Goal: Transaction & Acquisition: Purchase product/service

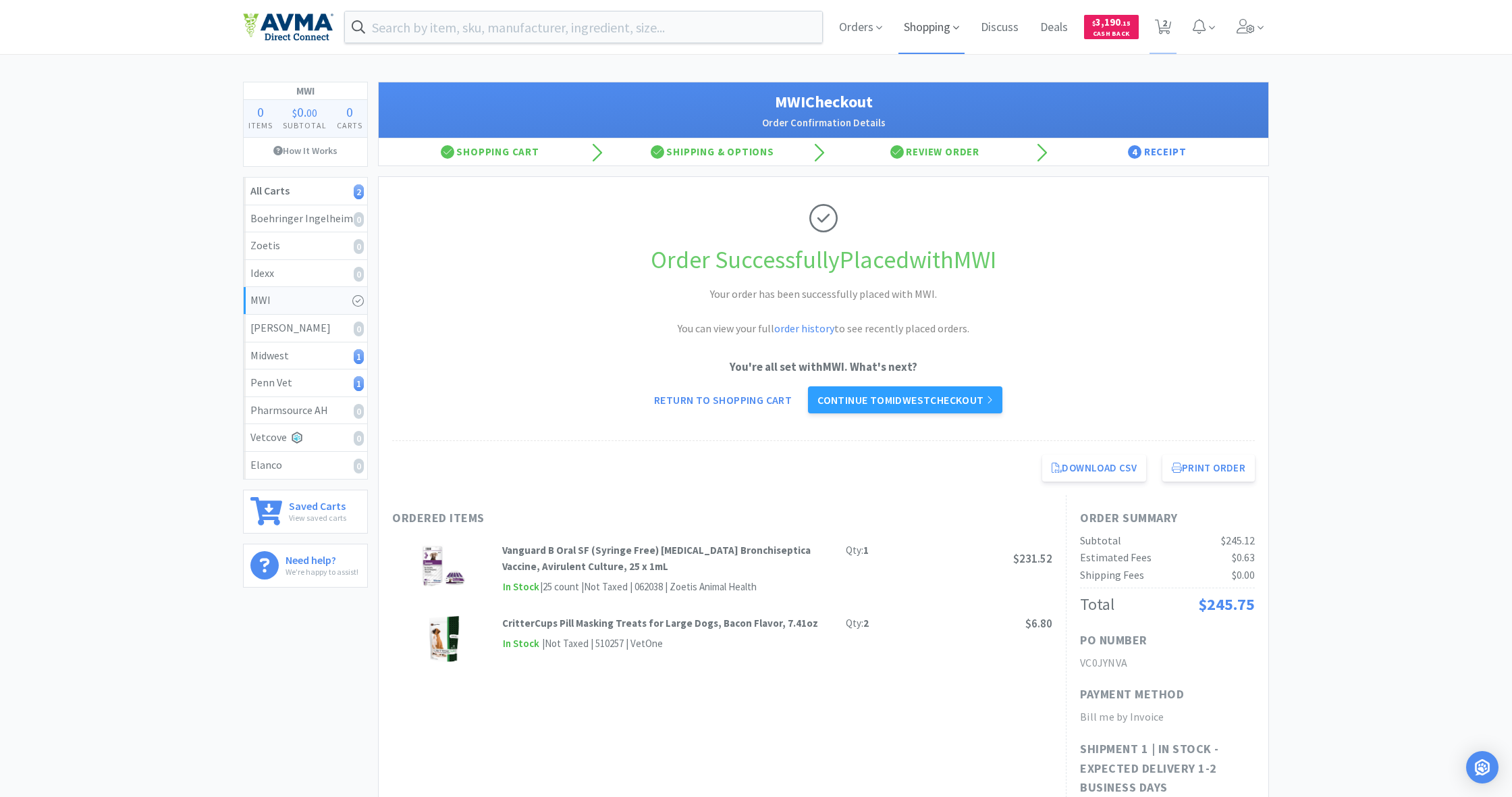
click at [928, 29] on span "Shopping" at bounding box center [932, 27] width 66 height 54
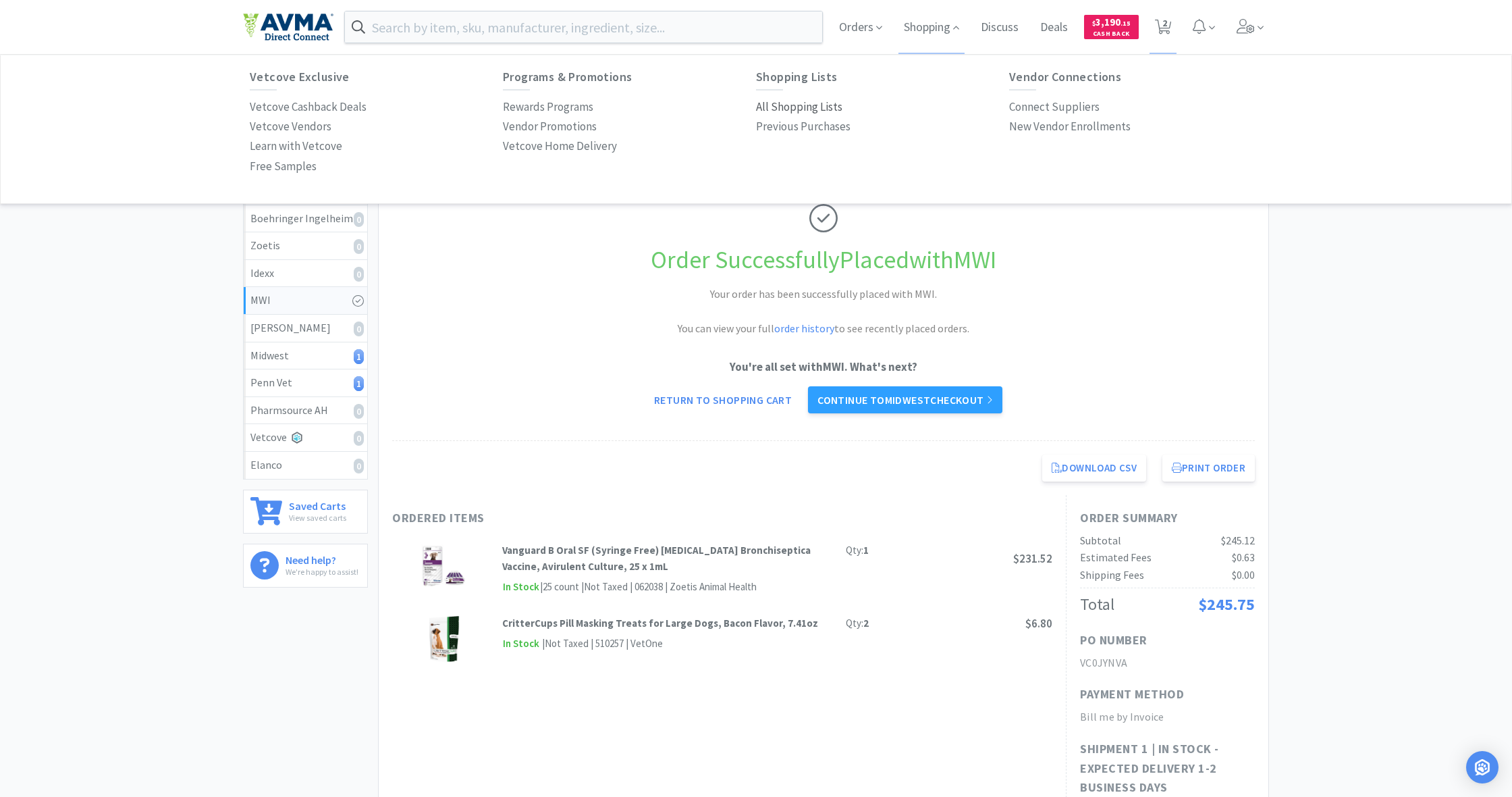
click at [787, 105] on p "All Shopping Lists" at bounding box center [799, 107] width 86 height 18
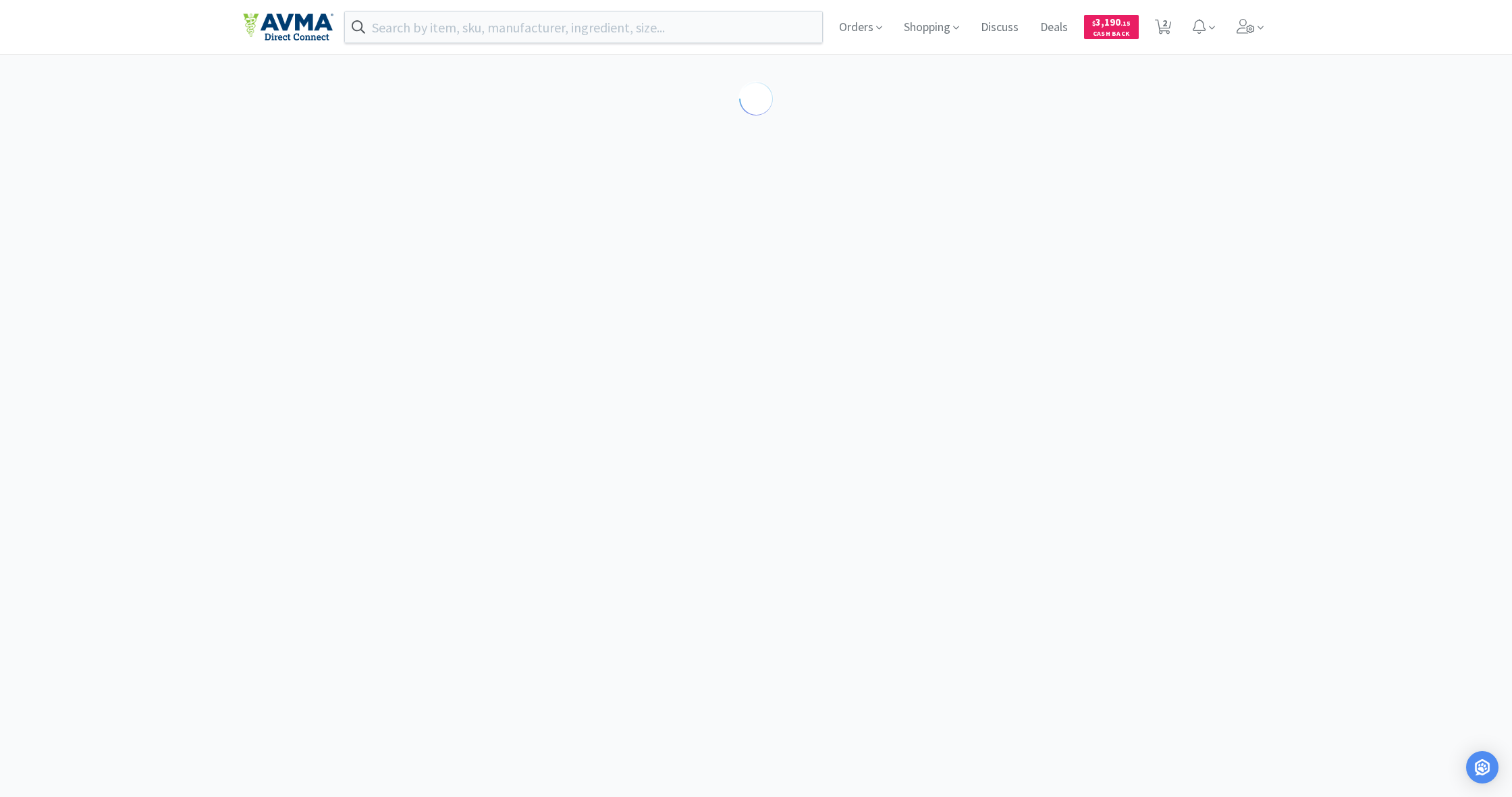
select select "1"
select select "5"
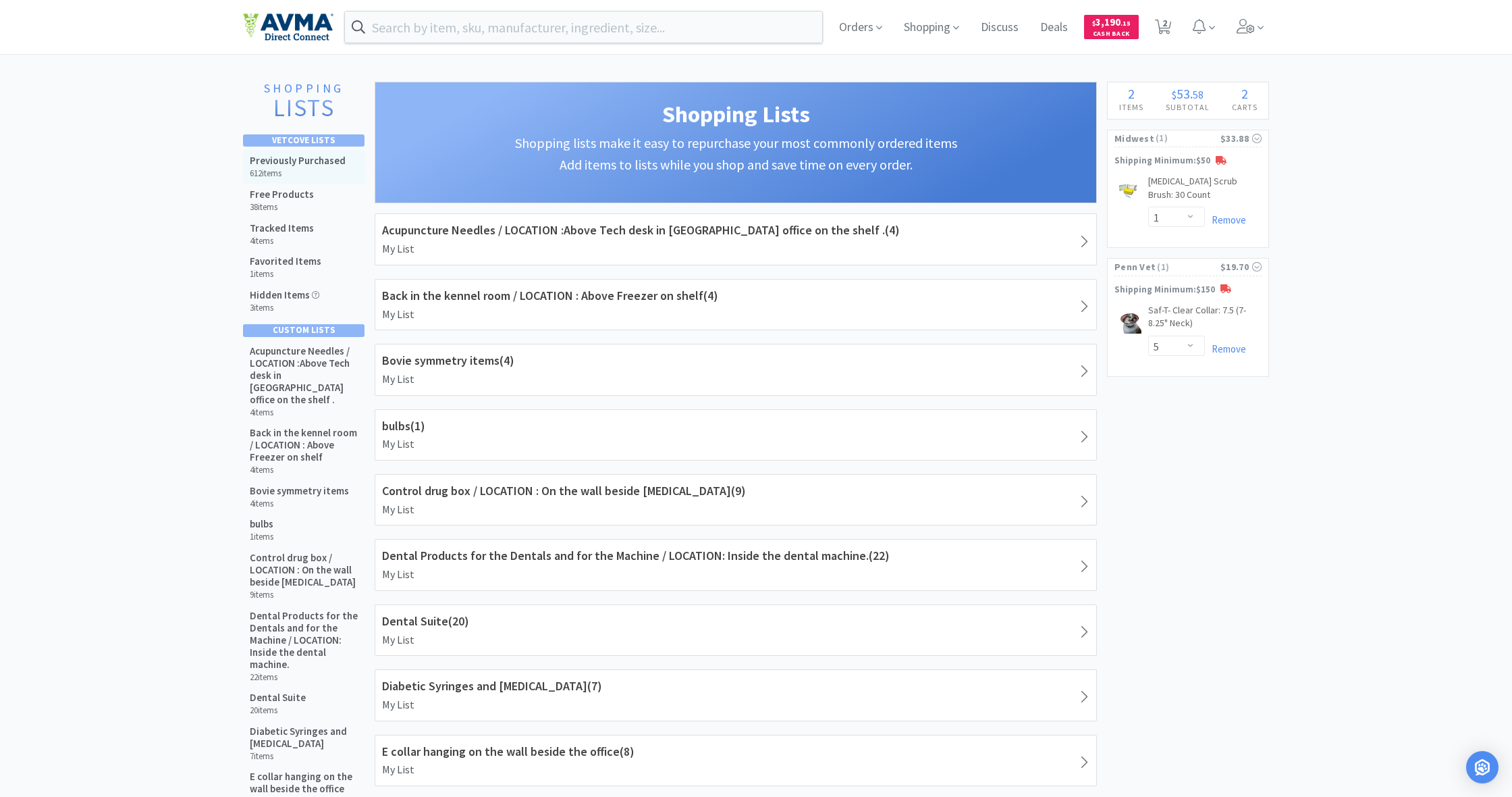
click at [296, 158] on h5 "Previously Purchased" at bounding box center [297, 161] width 96 height 12
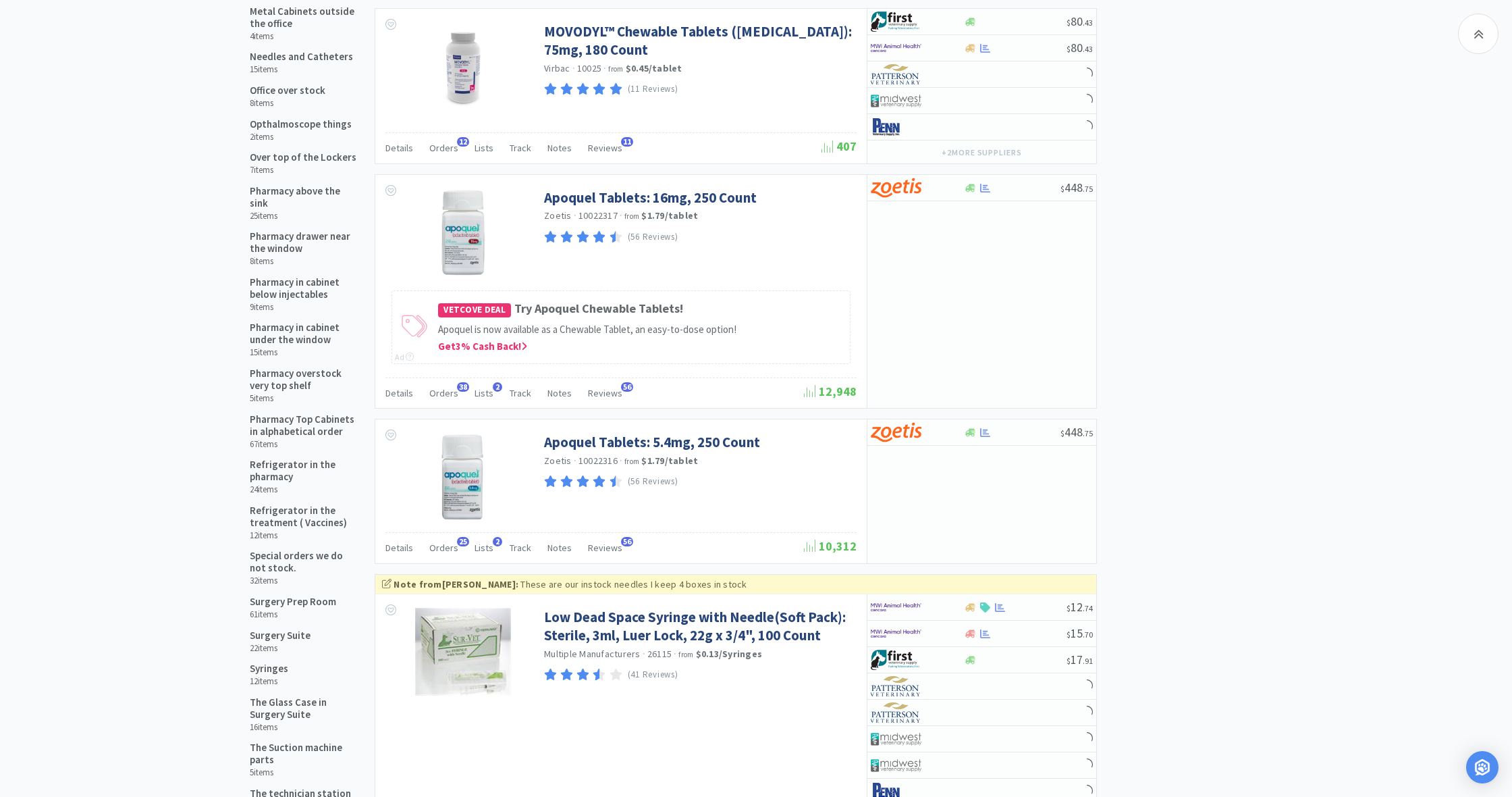
scroll to position [1119, 0]
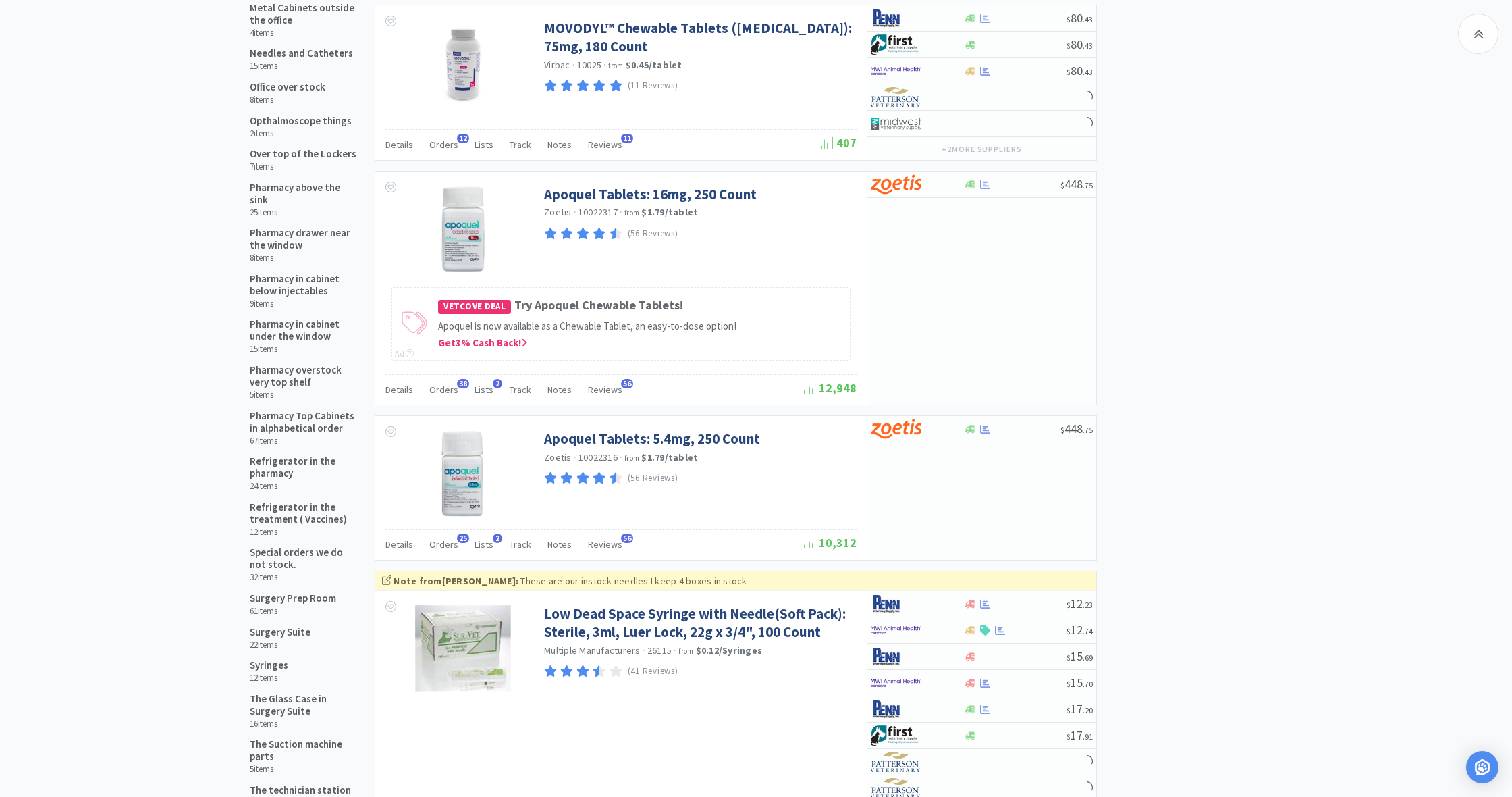
click at [266, 659] on h5 "Syringes" at bounding box center [269, 665] width 39 height 12
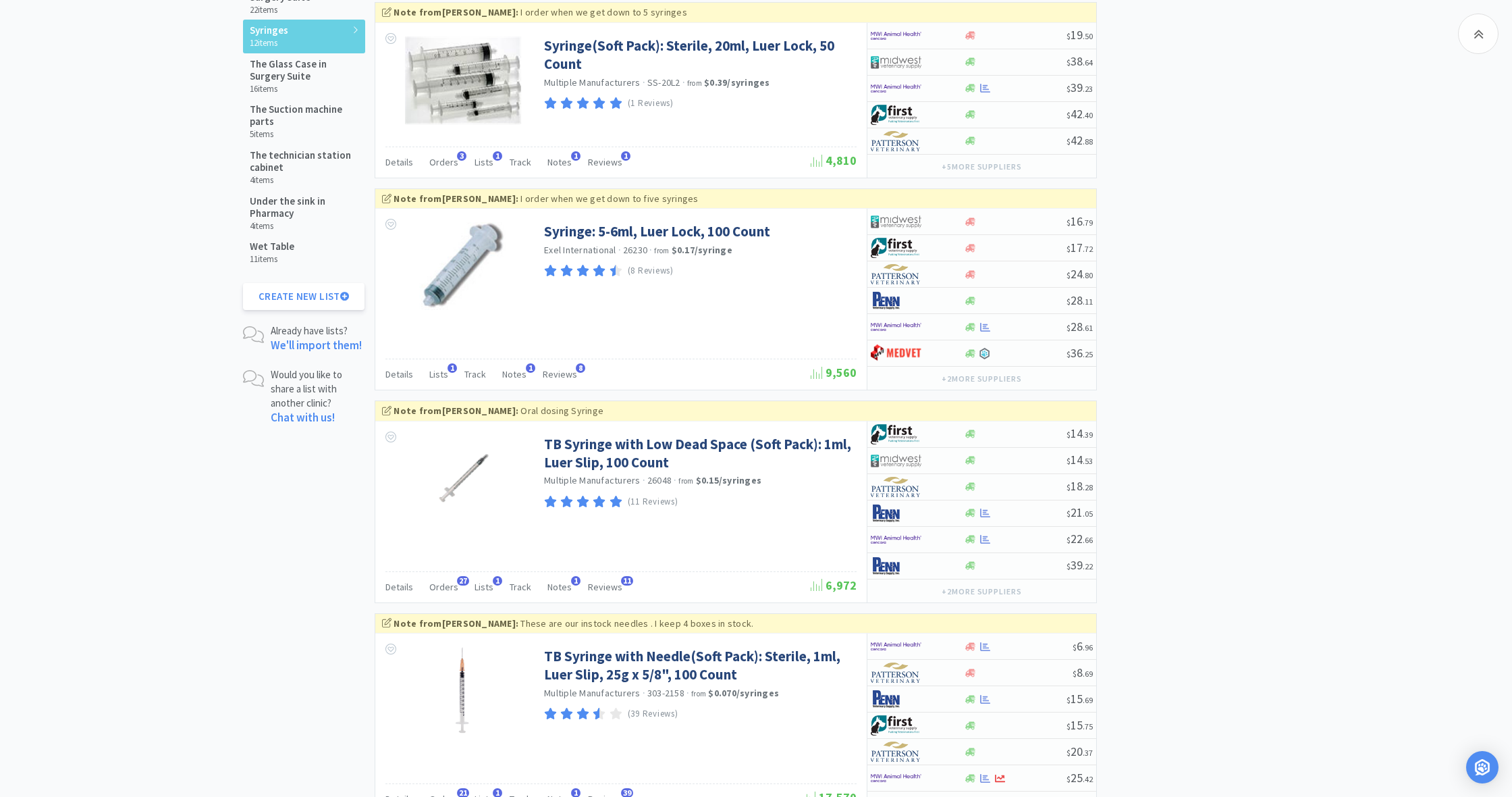
scroll to position [1772, 0]
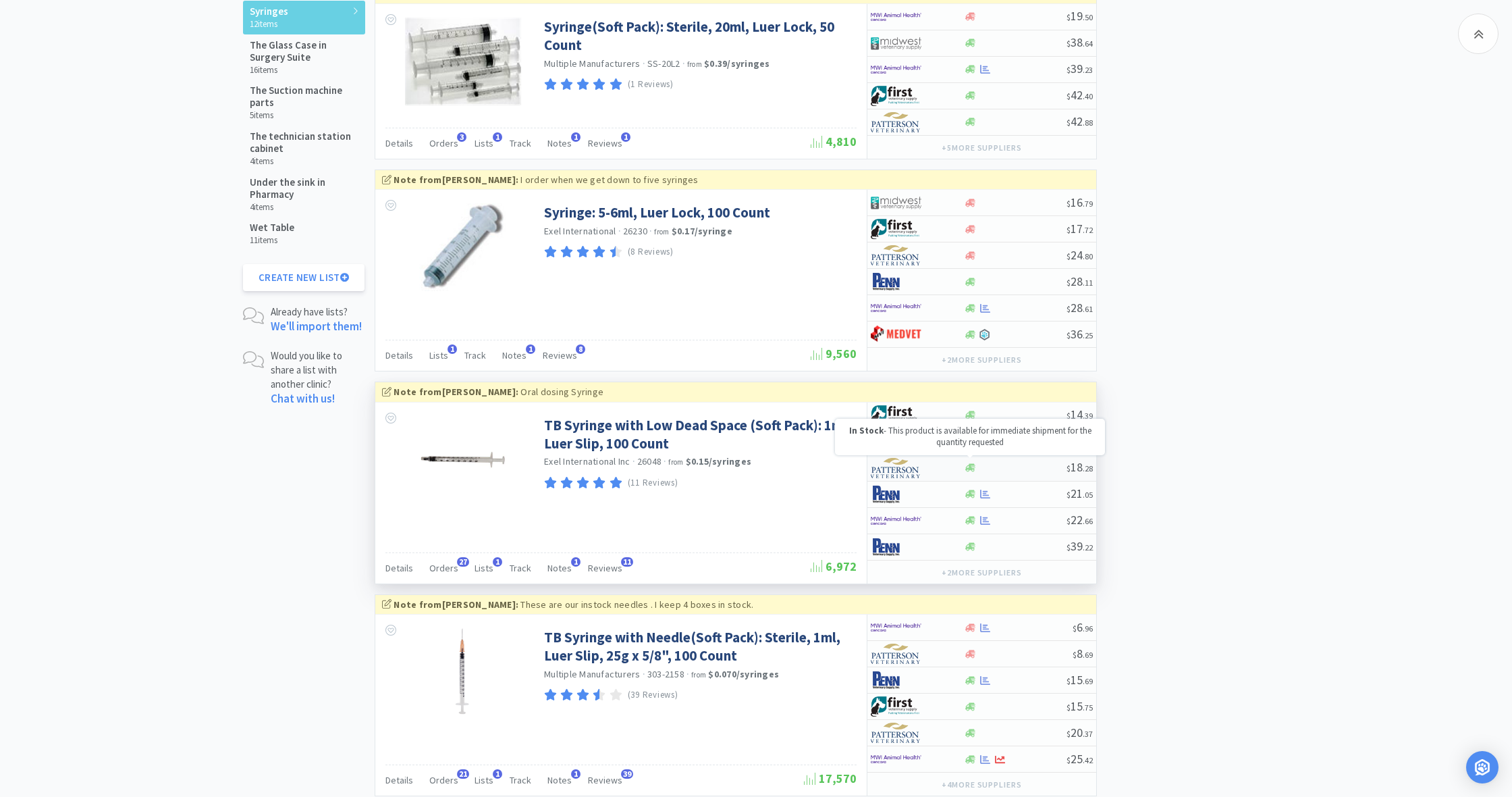
click at [970, 464] on icon at bounding box center [970, 468] width 10 height 8
select select "1"
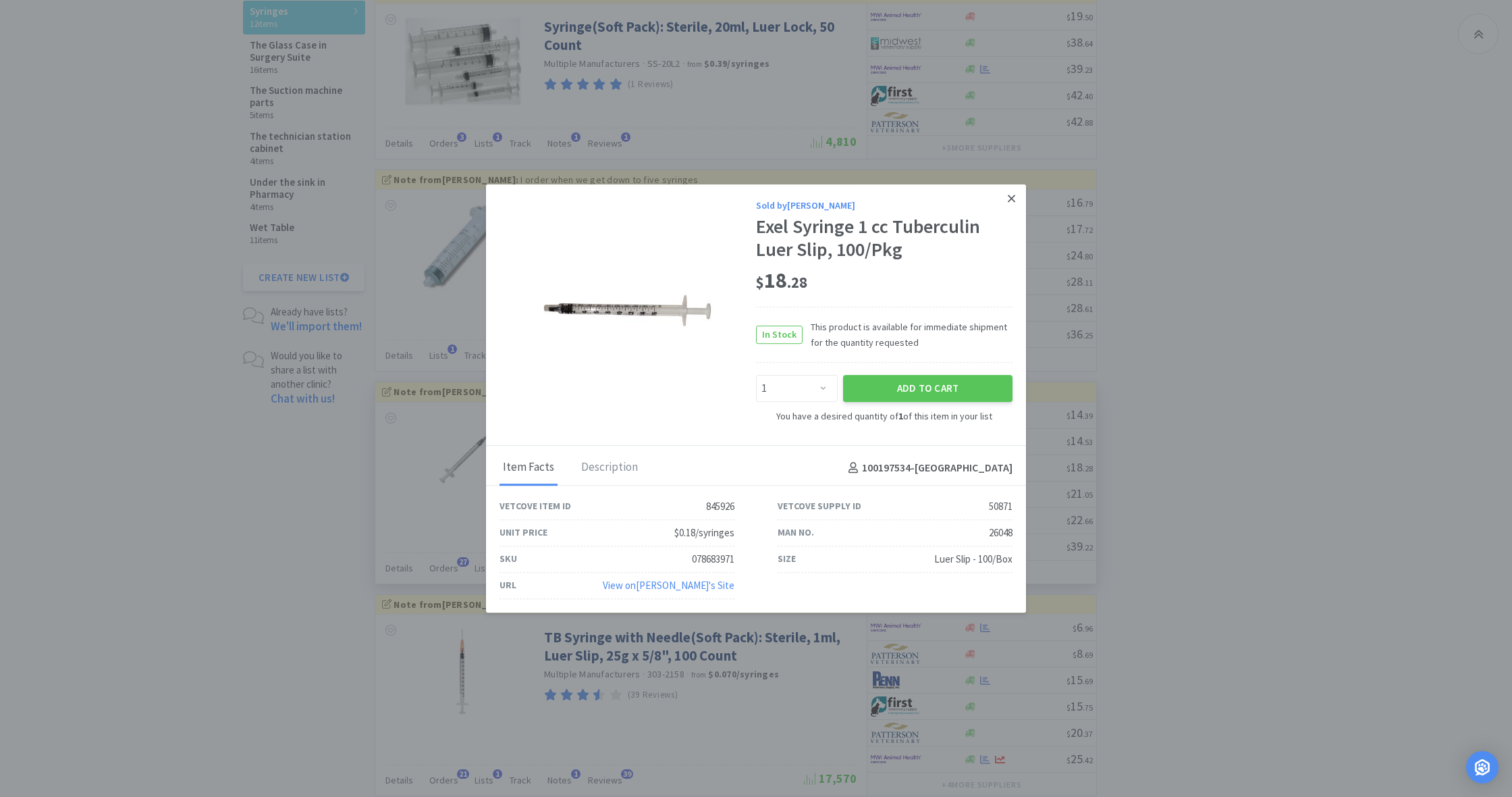
click at [1012, 199] on icon at bounding box center [1011, 199] width 8 height 8
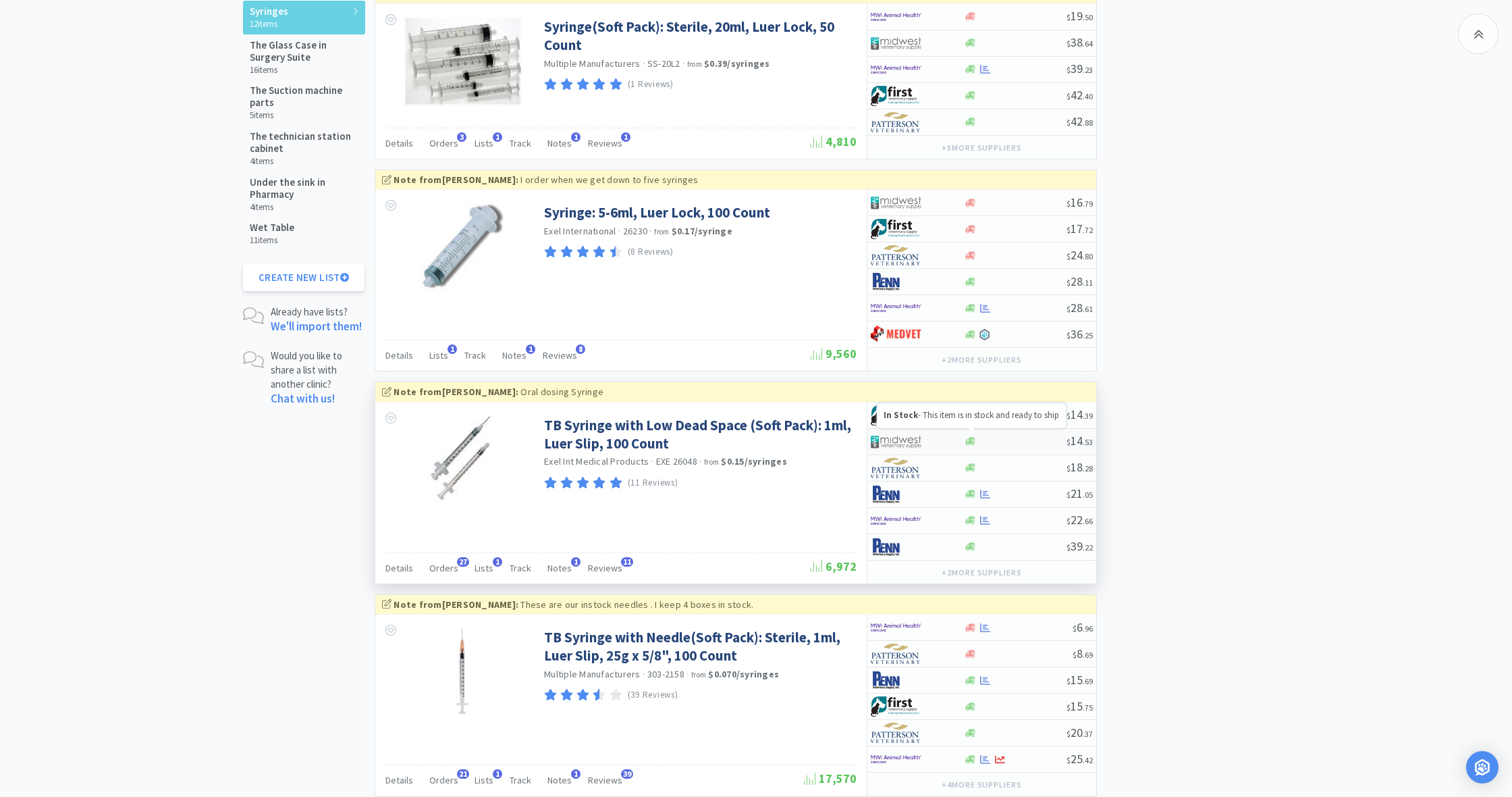
click at [969, 437] on icon at bounding box center [970, 441] width 10 height 8
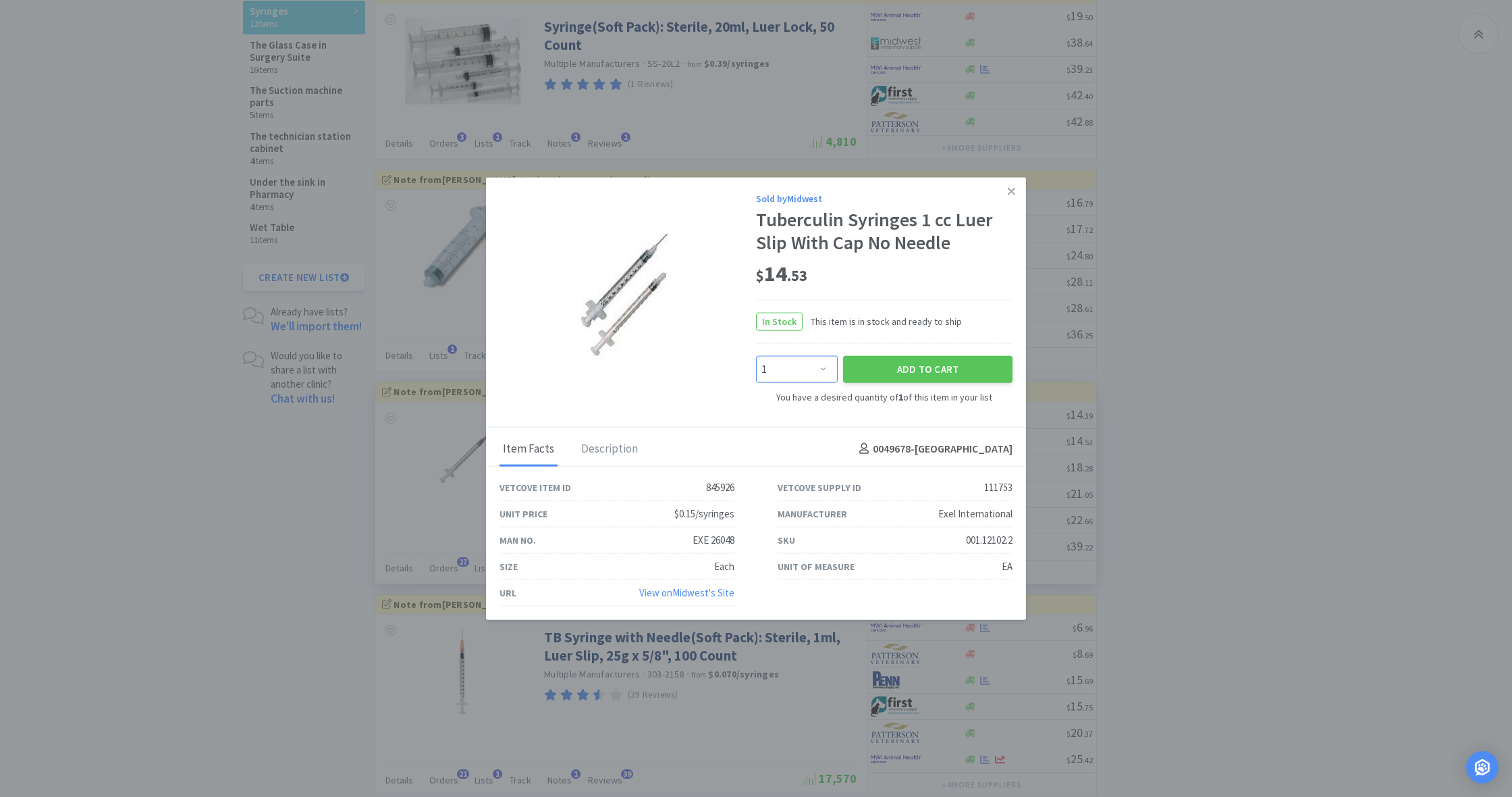
select select "2"
click at [921, 372] on button "Add to Cart" at bounding box center [928, 369] width 169 height 27
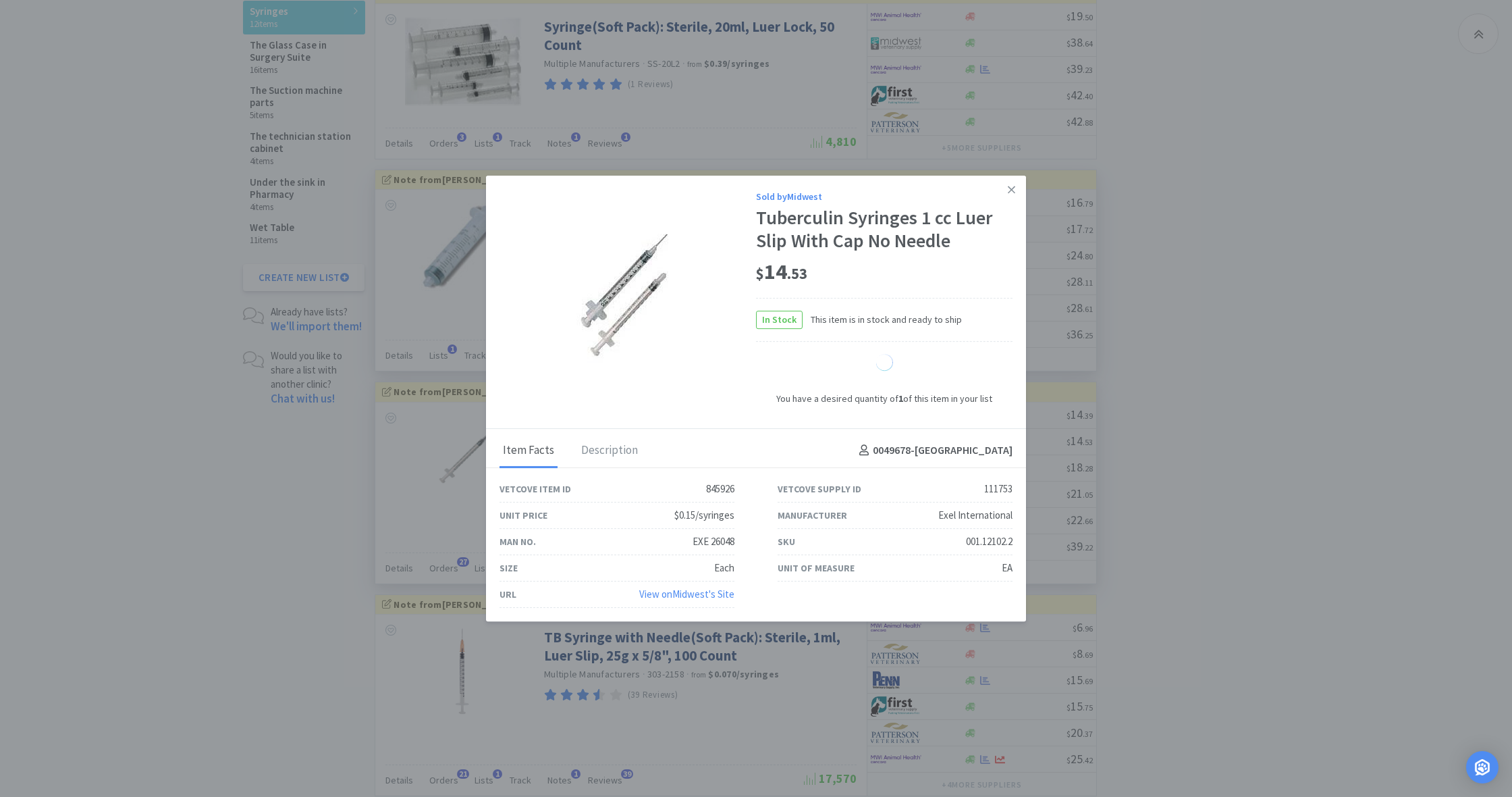
select select "2"
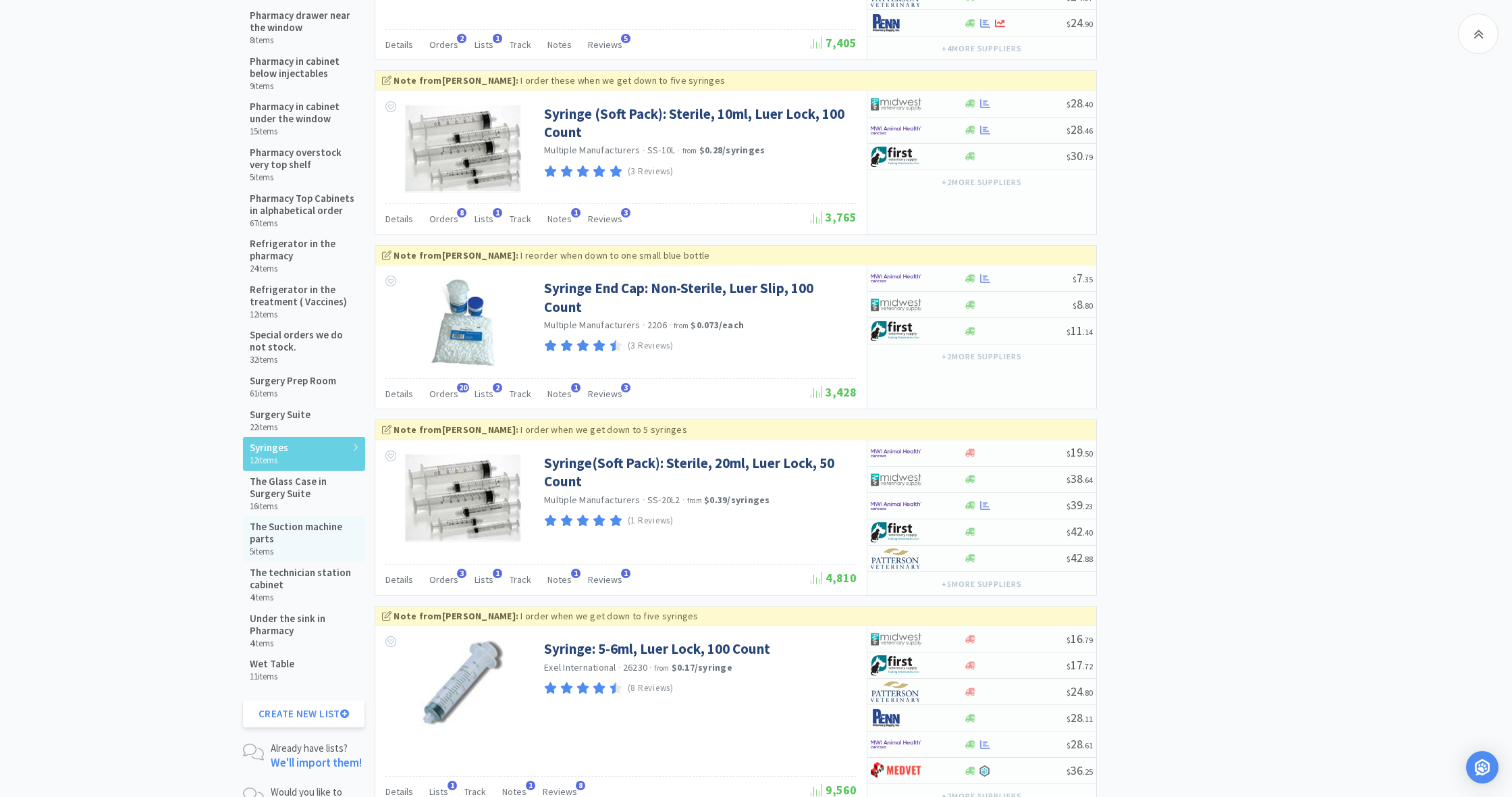
scroll to position [1337, 0]
click at [273, 283] on h5 "Refrigerator in the treatment ( Vaccines)" at bounding box center [304, 295] width 109 height 24
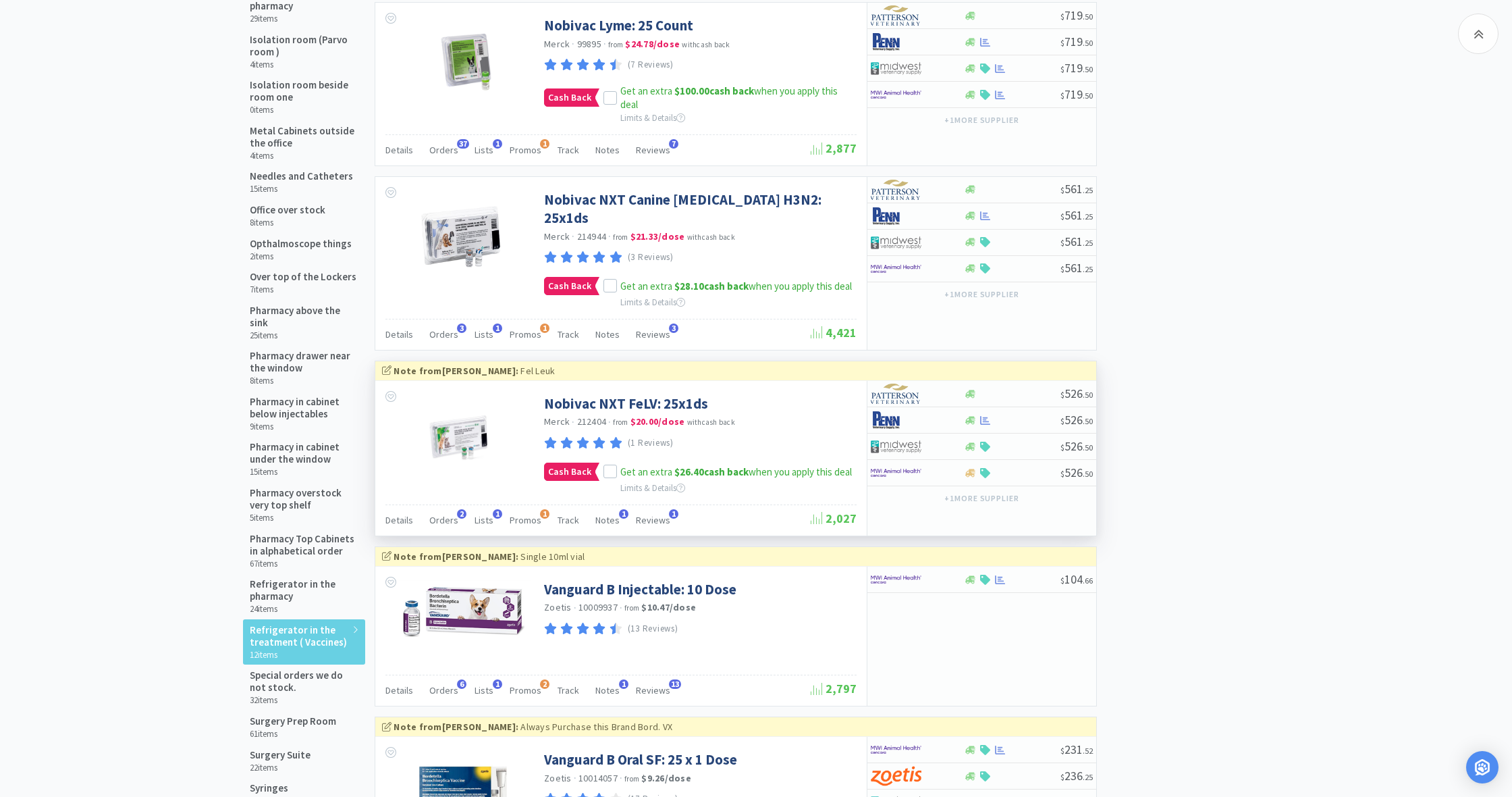
scroll to position [997, 0]
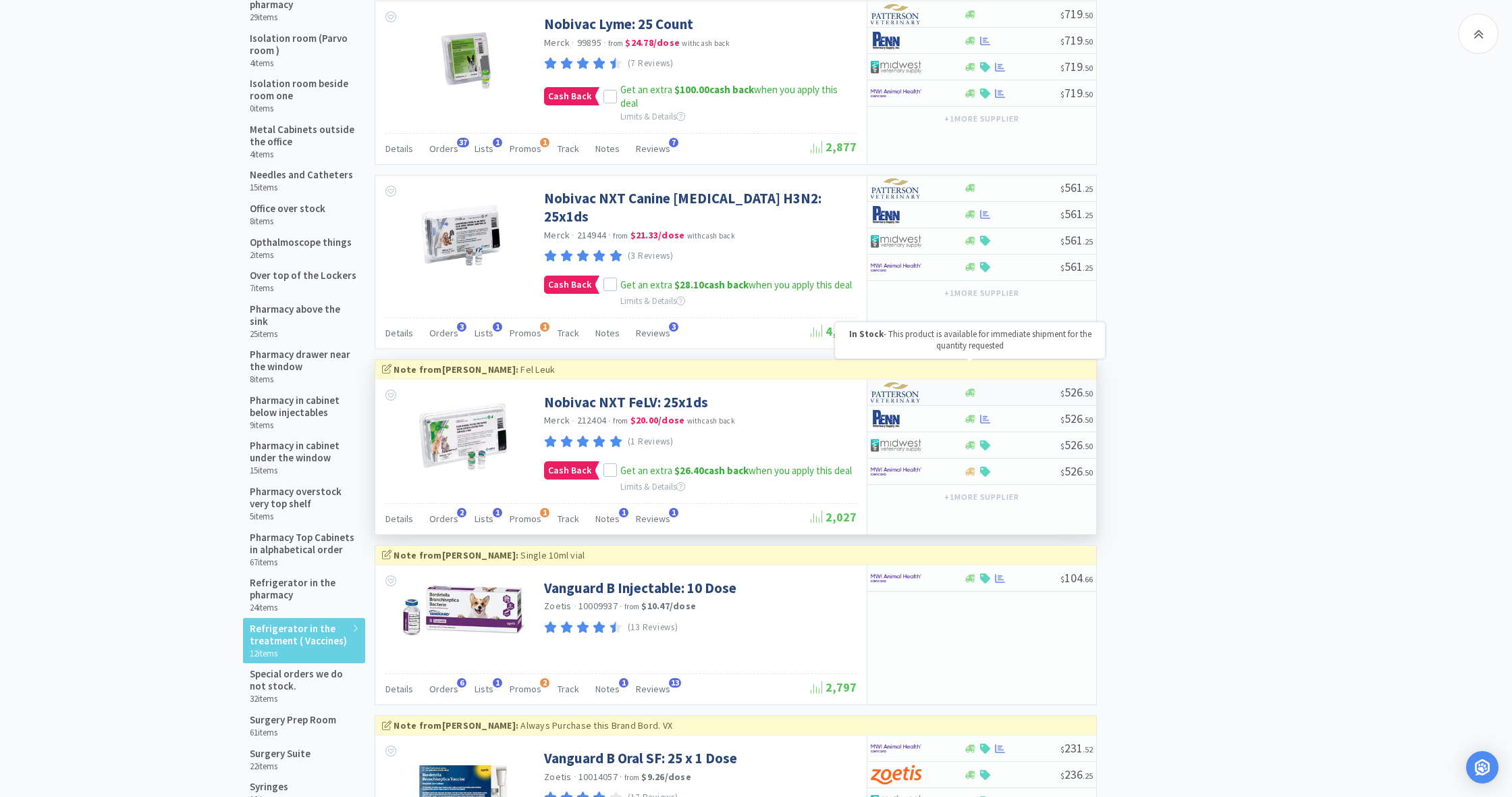
click at [970, 388] on icon at bounding box center [970, 392] width 10 height 8
select select "1"
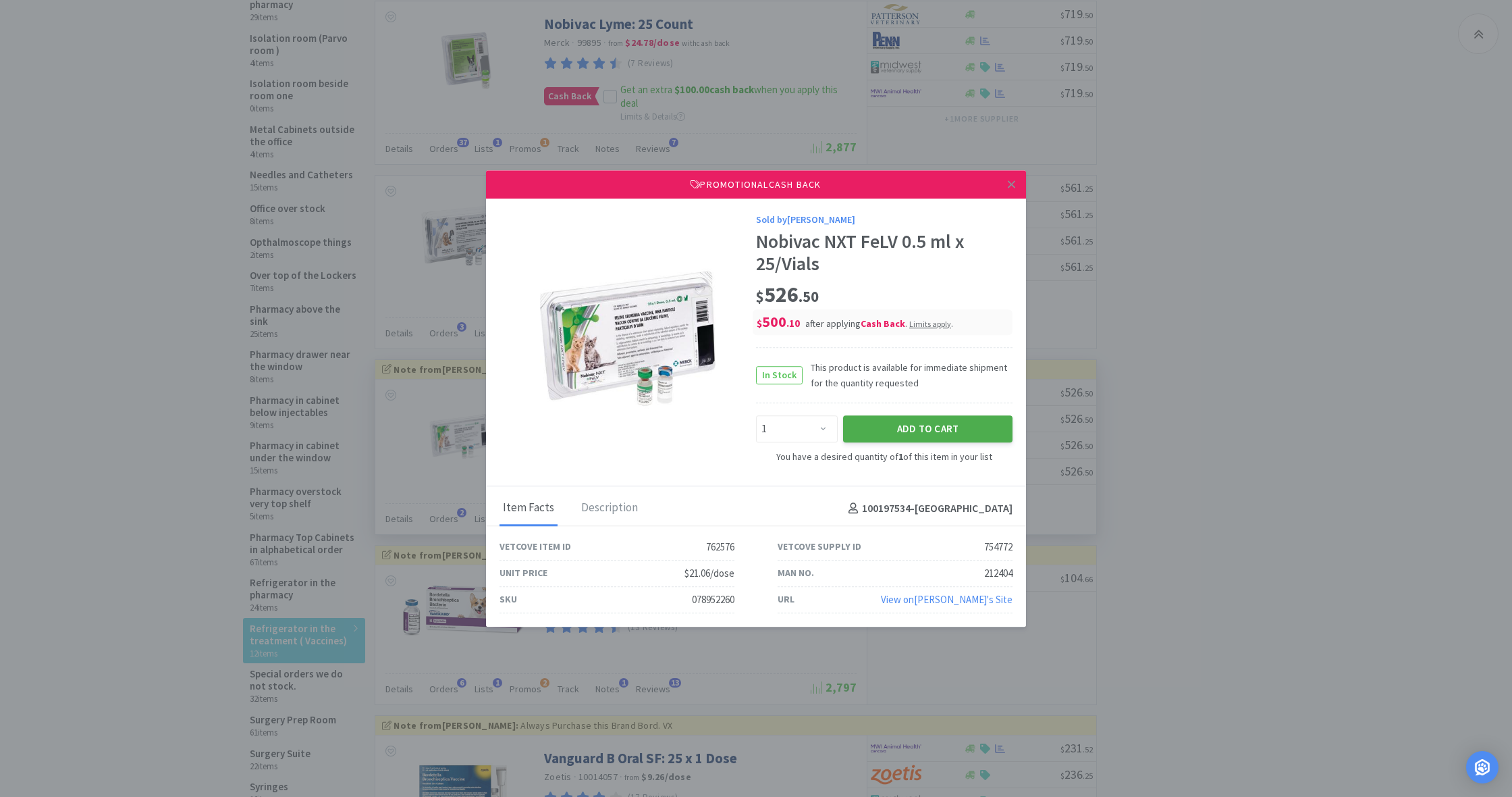
click at [941, 425] on button "Add to Cart" at bounding box center [928, 428] width 169 height 27
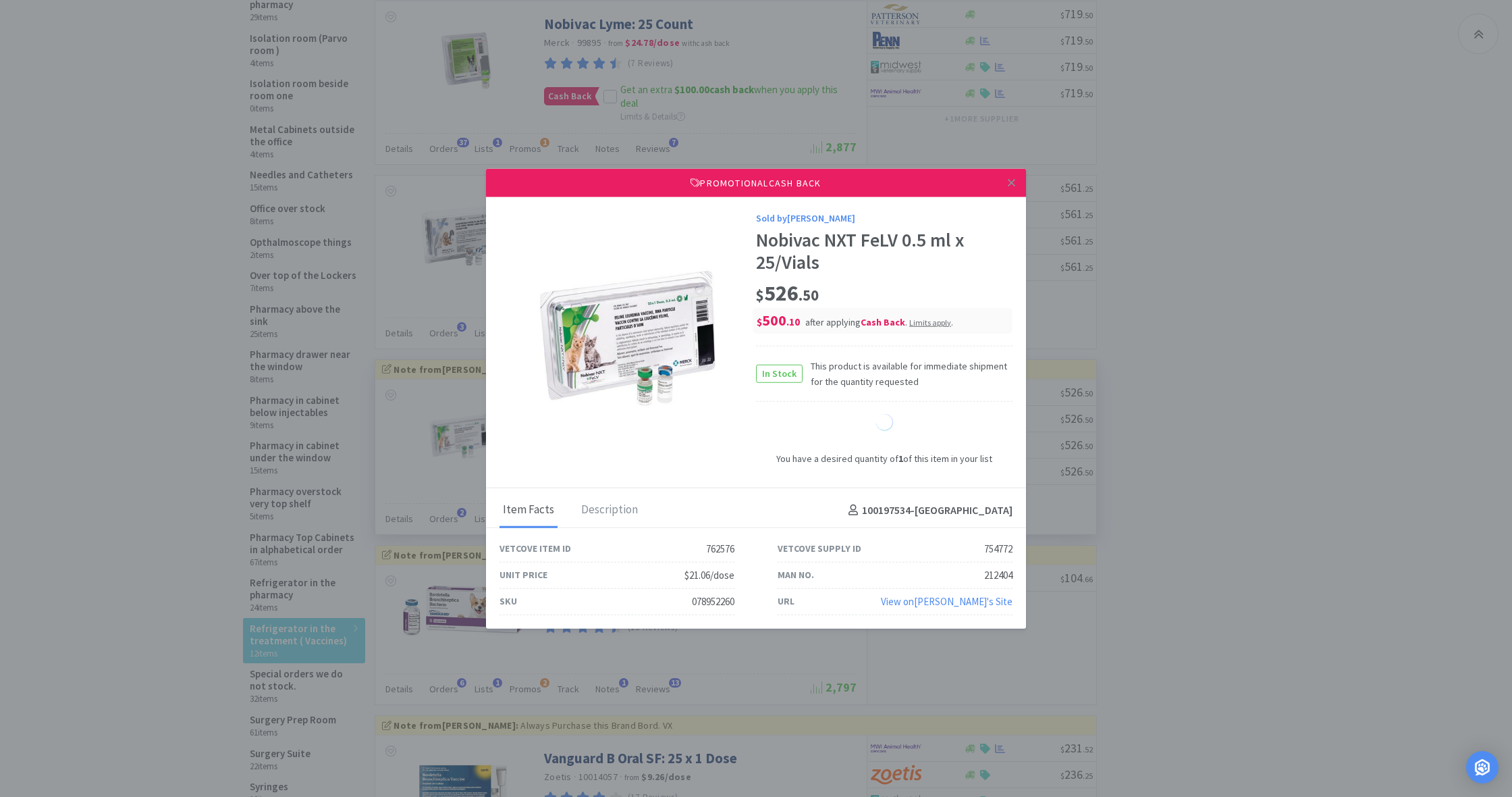
select select "1"
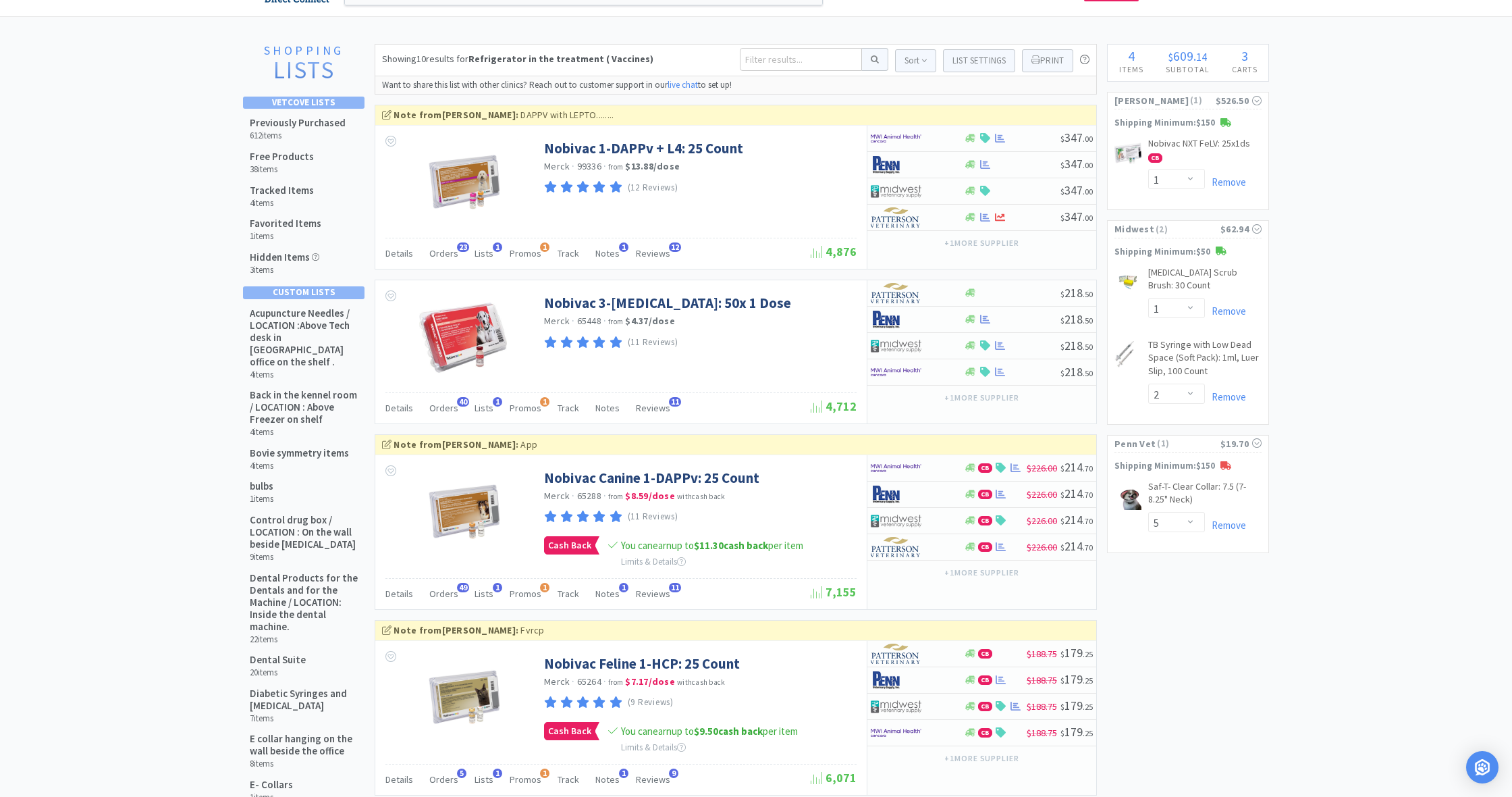
scroll to position [15, 0]
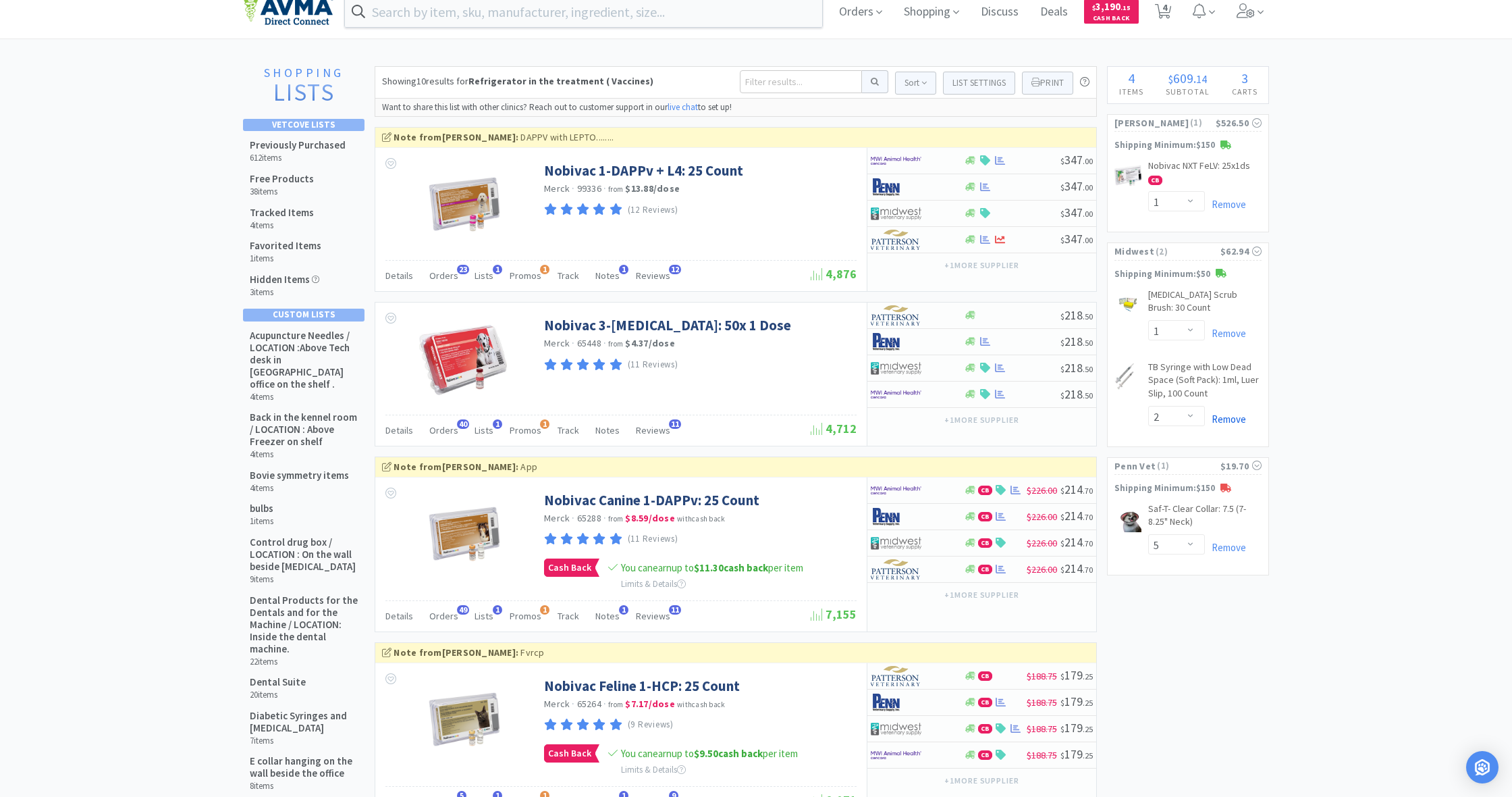
click at [1233, 414] on link "Remove" at bounding box center [1226, 419] width 42 height 13
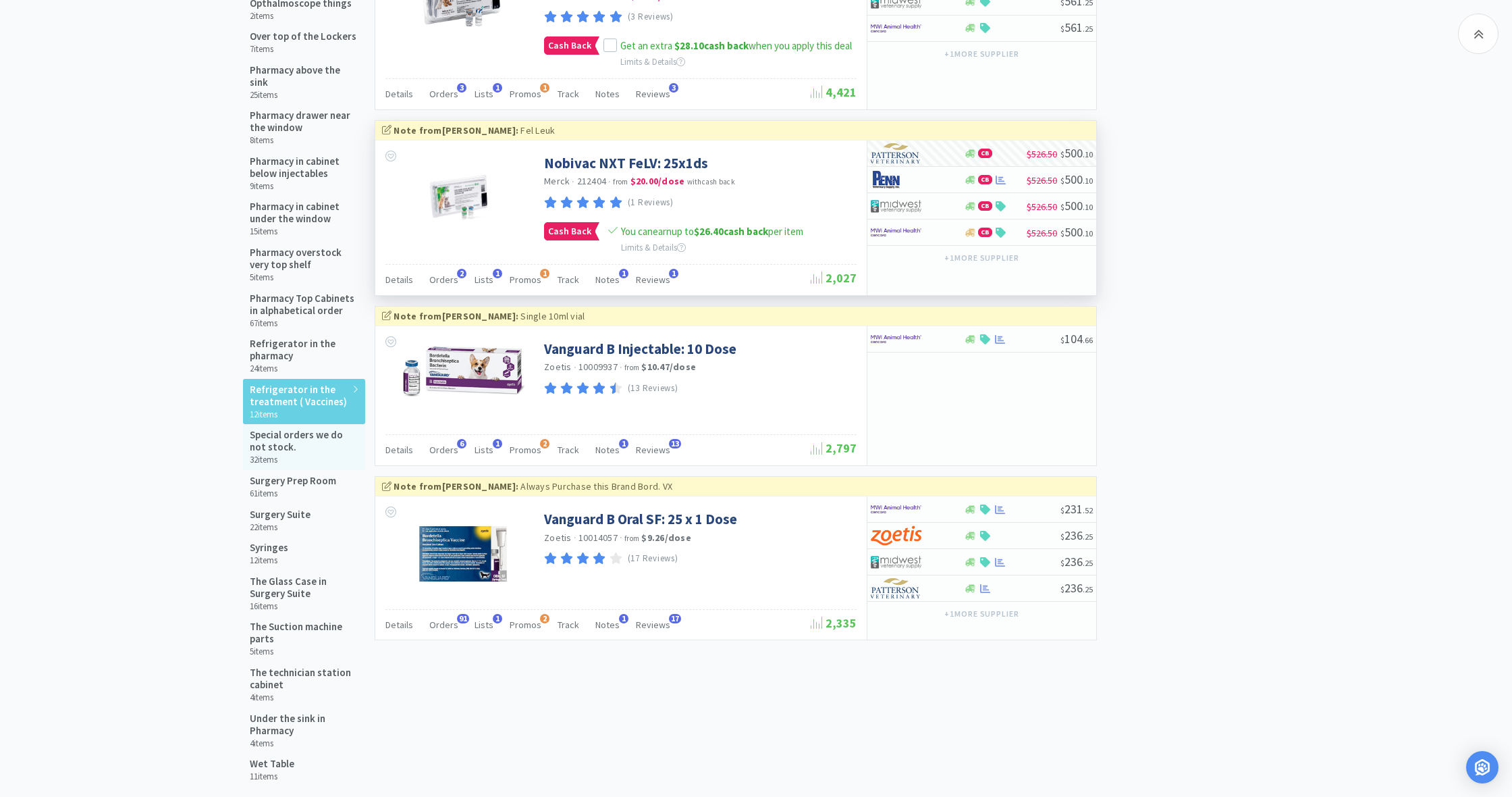
scroll to position [1238, 0]
click at [268, 540] on h5 "Syringes" at bounding box center [269, 547] width 39 height 12
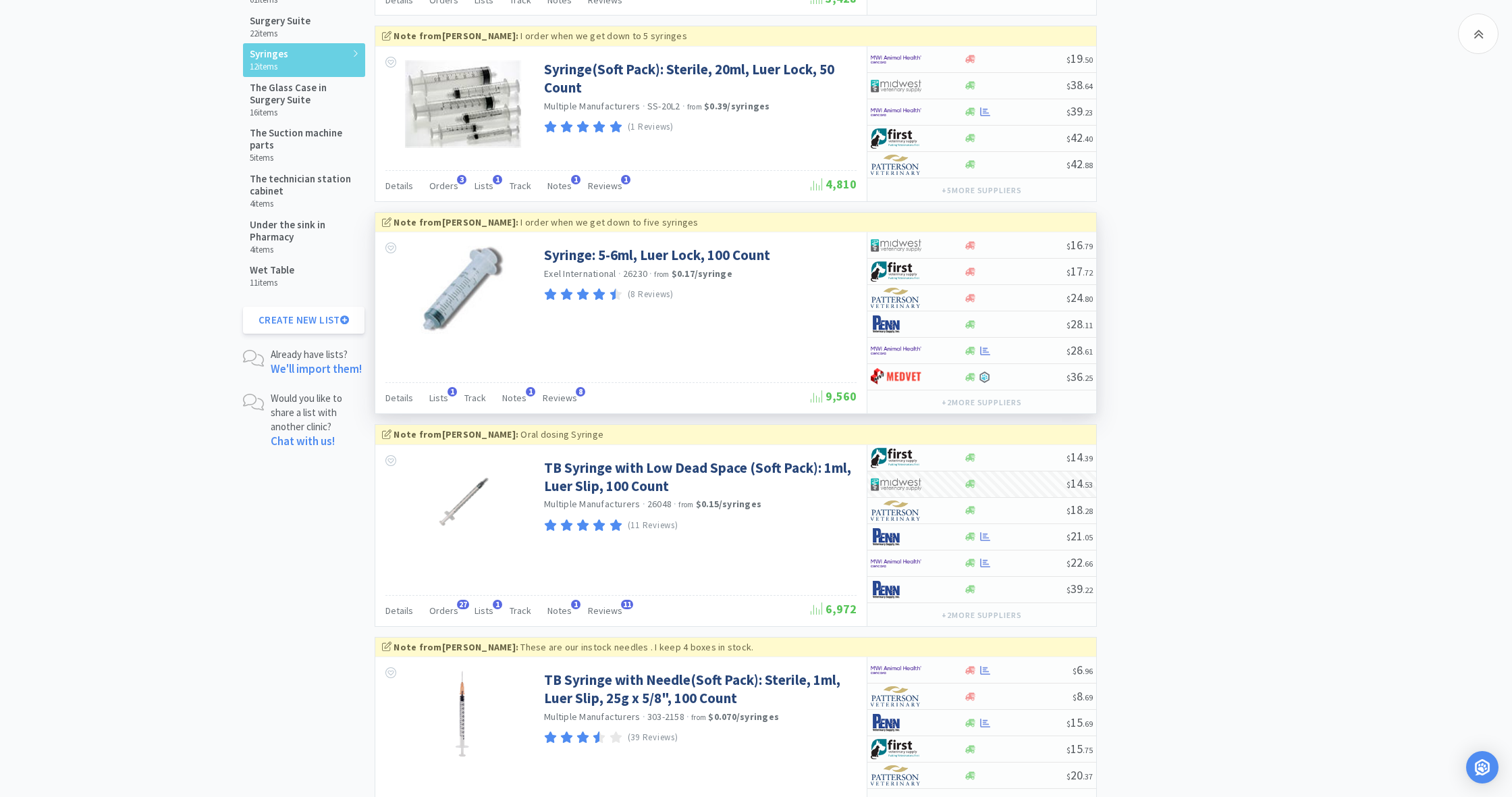
scroll to position [1731, 0]
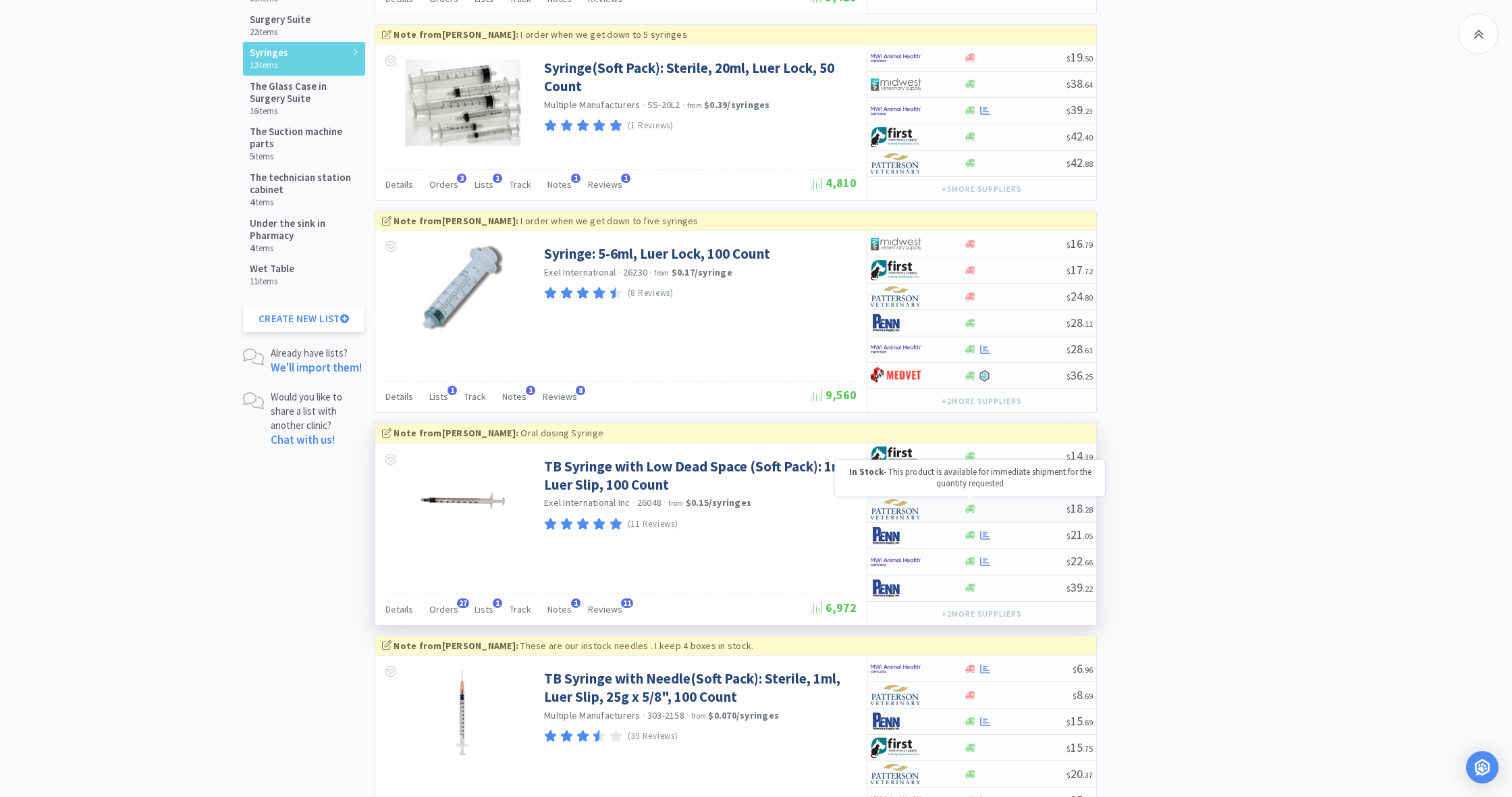
click at [971, 505] on icon at bounding box center [970, 509] width 10 height 8
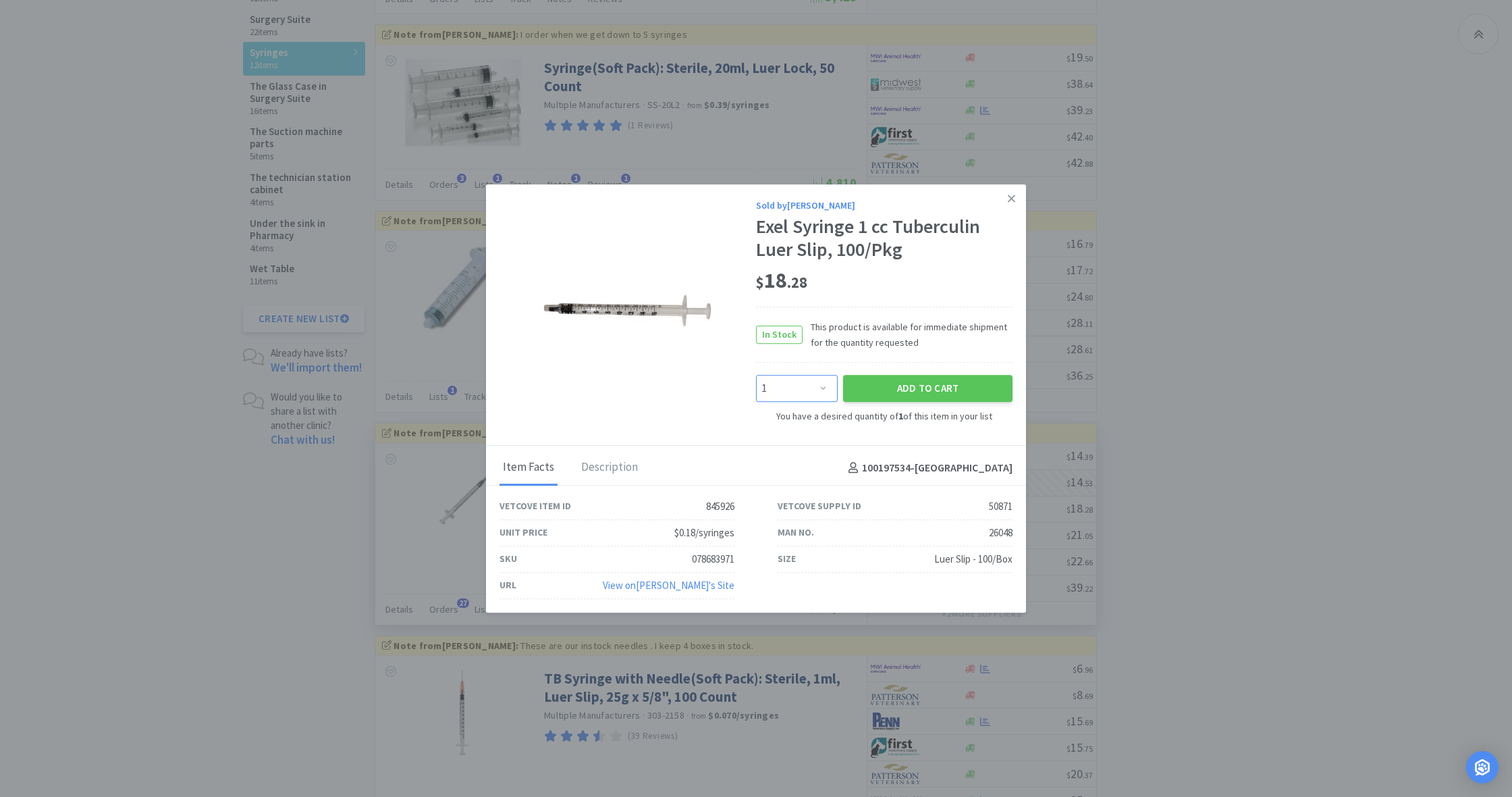
select select "2"
click at [900, 392] on button "Add to Cart" at bounding box center [928, 388] width 169 height 27
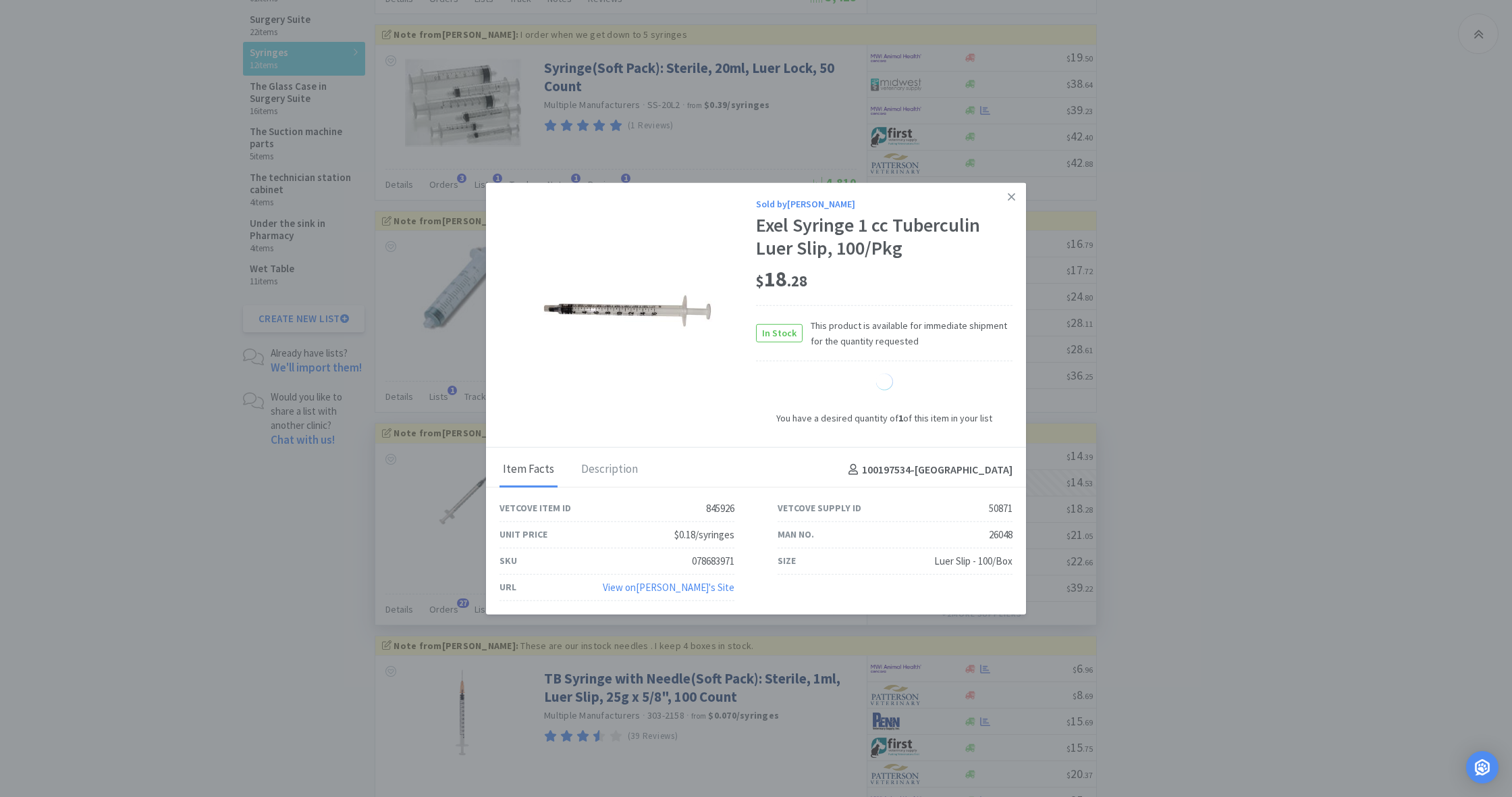
select select "2"
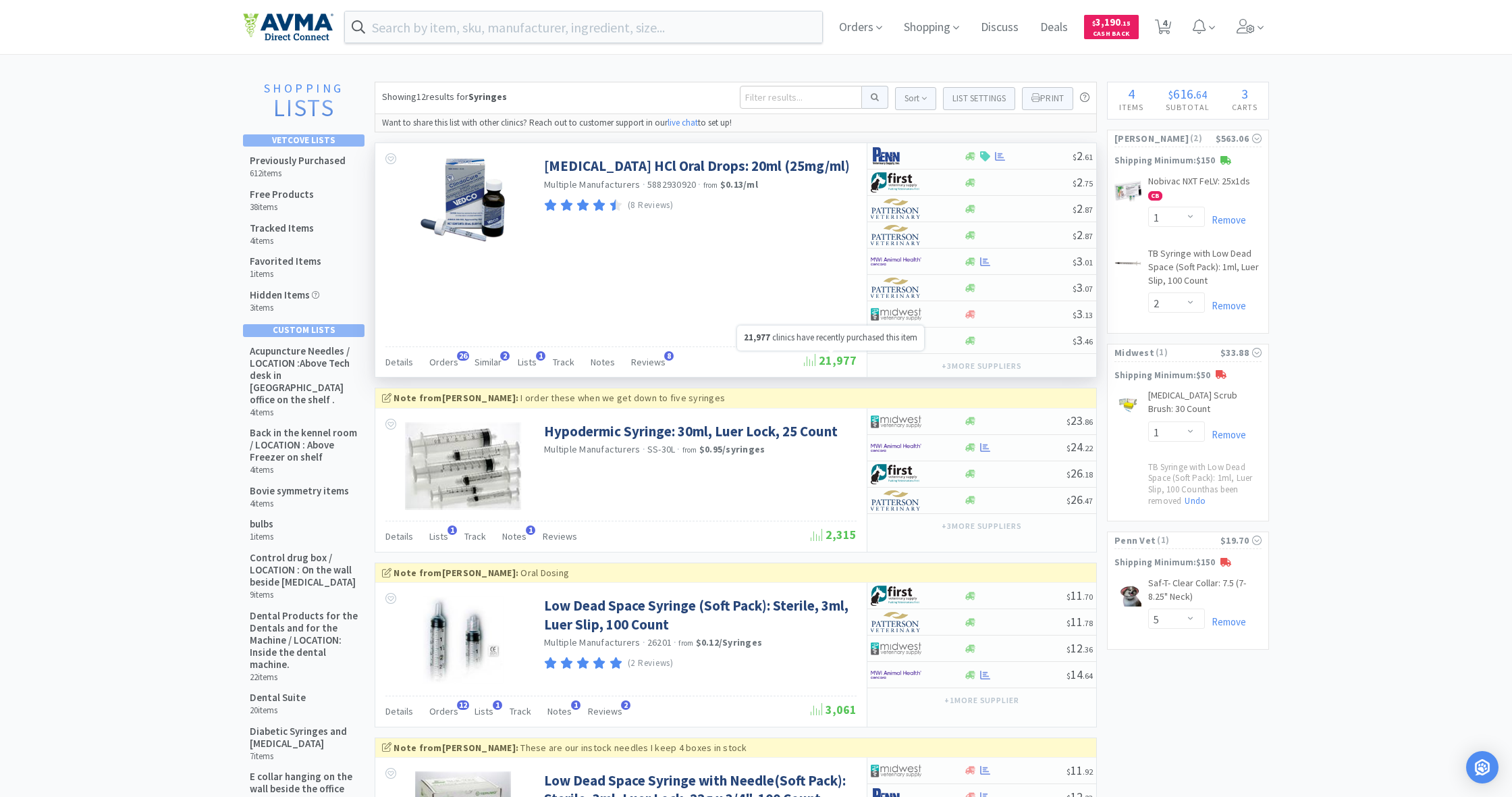
scroll to position [0, 0]
